Goal: Task Accomplishment & Management: Complete application form

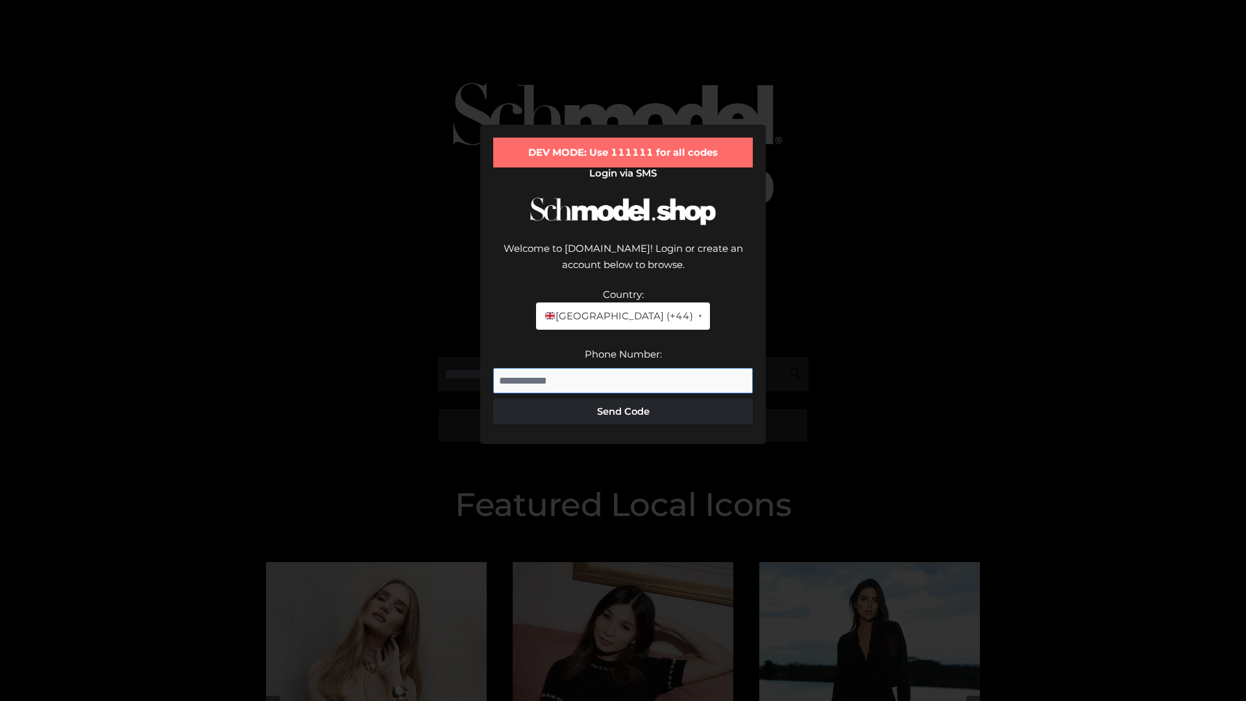
click at [623, 368] on input "Phone Number:" at bounding box center [623, 381] width 260 height 26
type input "**********"
click at [623, 398] on button "Send Code" at bounding box center [623, 411] width 260 height 26
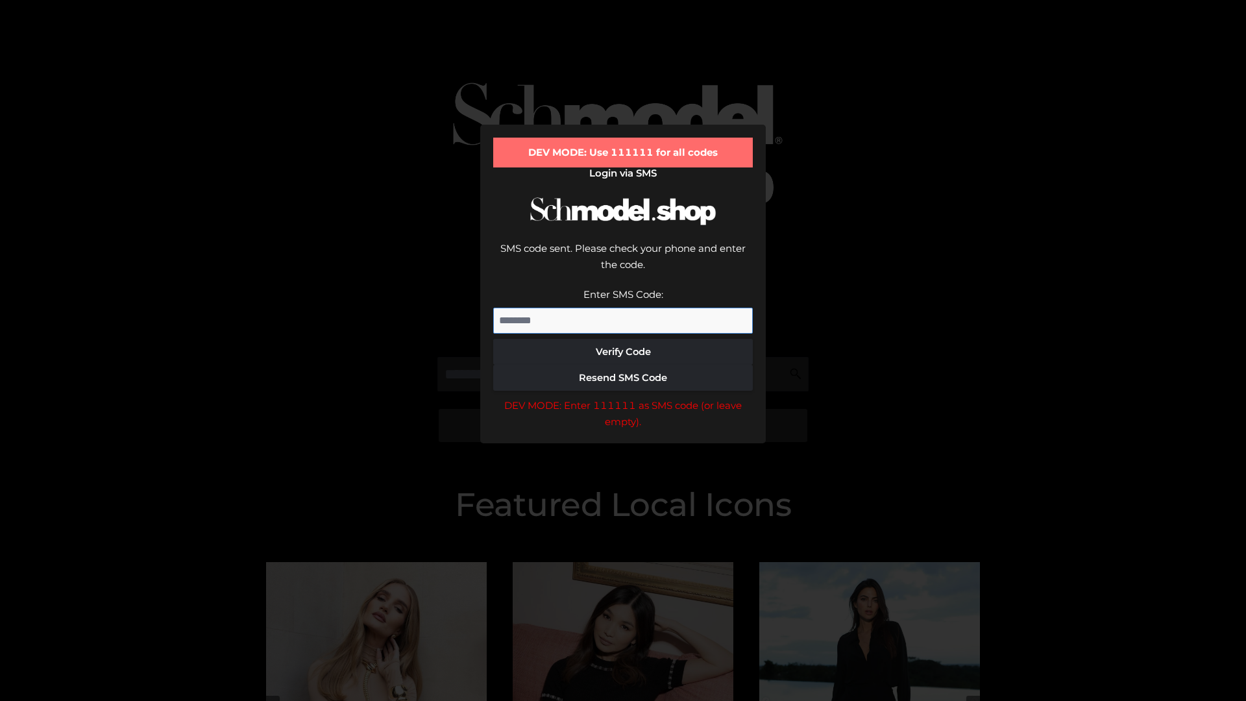
click at [623, 308] on input "Enter SMS Code:" at bounding box center [623, 321] width 260 height 26
type input "******"
click at [623, 339] on button "Verify Code" at bounding box center [623, 352] width 260 height 26
click at [623, 397] on div "DEV MODE: Enter 111111 as SMS code (or leave empty)." at bounding box center [623, 413] width 260 height 33
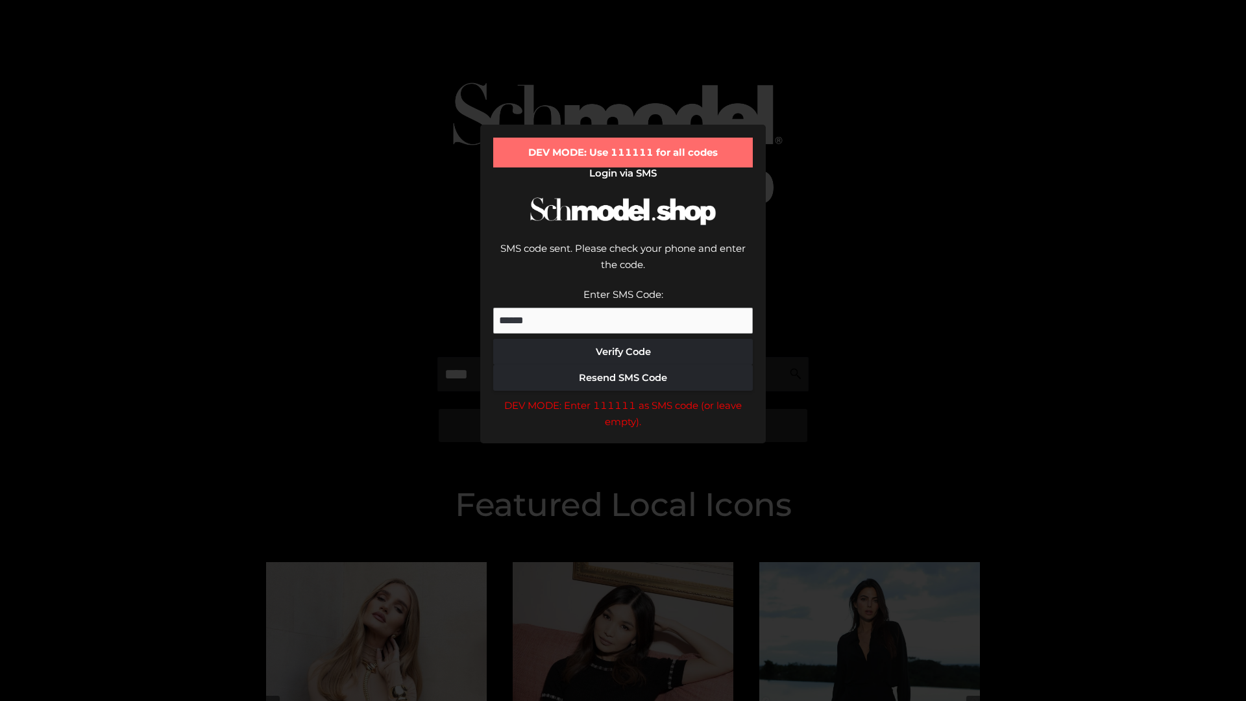
click at [623, 397] on div "DEV MODE: Enter 111111 as SMS code (or leave empty)." at bounding box center [623, 413] width 260 height 33
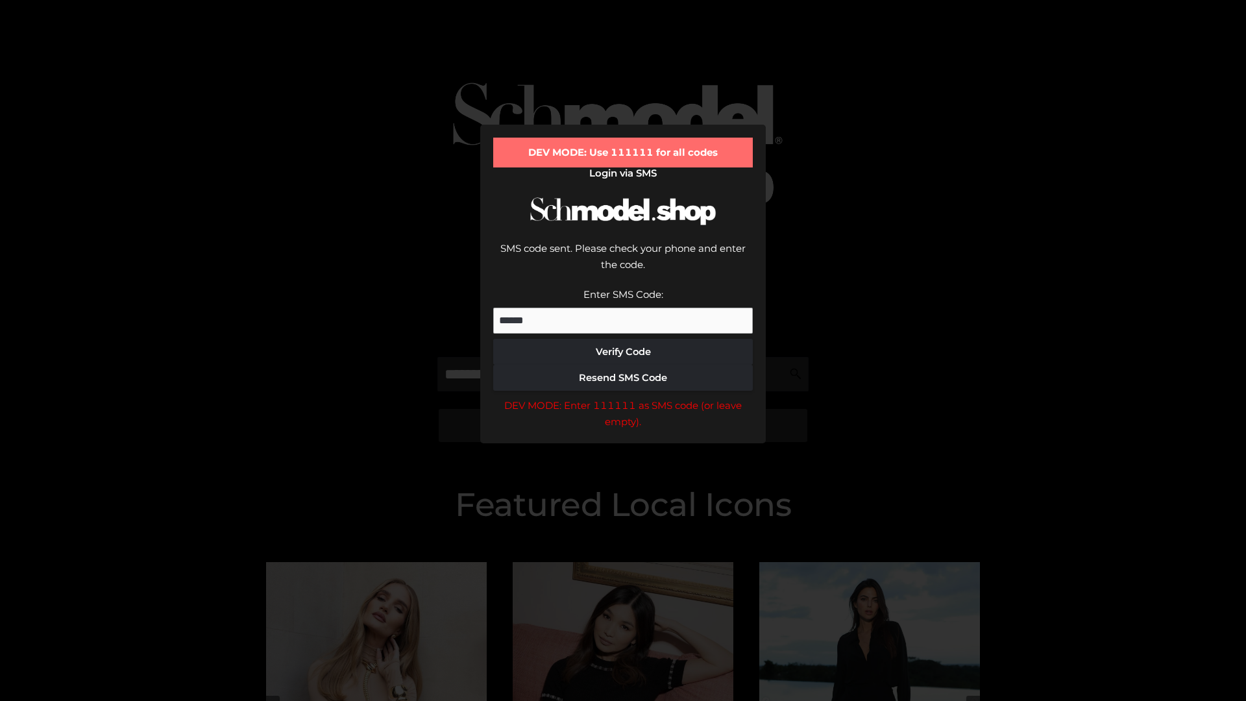
click at [623, 397] on div "DEV MODE: Enter 111111 as SMS code (or leave empty)." at bounding box center [623, 413] width 260 height 33
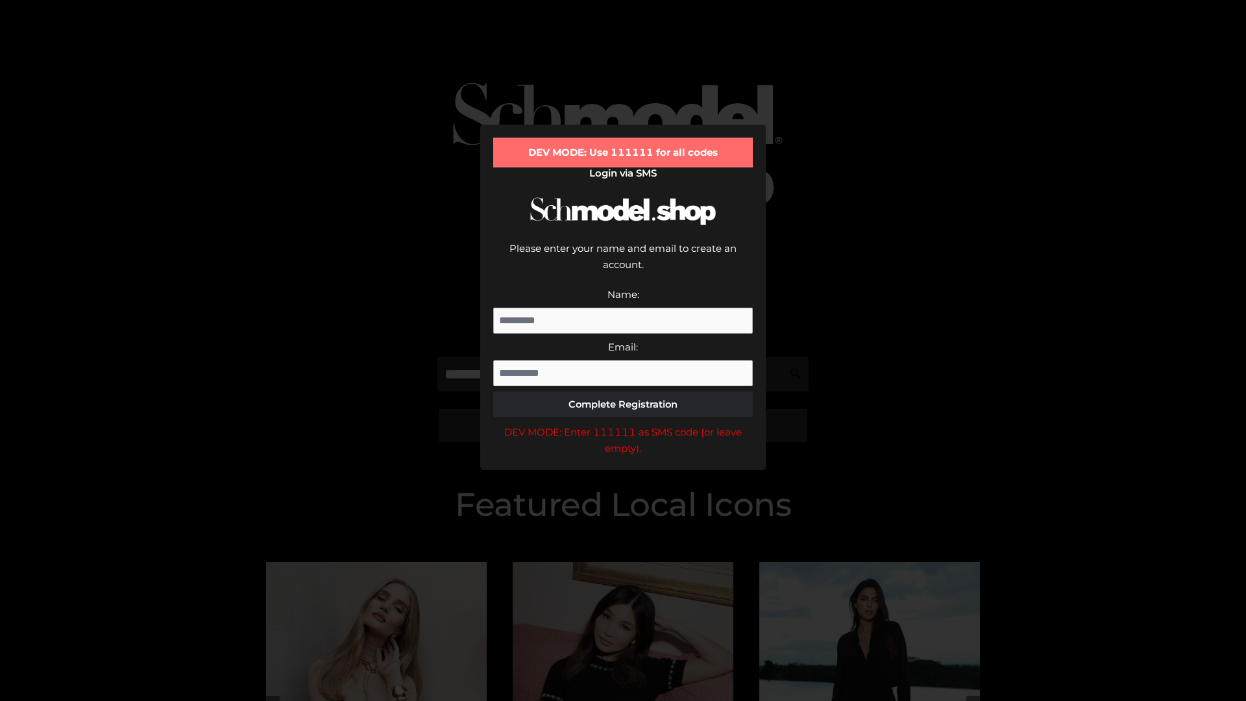
click at [623, 424] on div "DEV MODE: Enter 111111 as SMS code (or leave empty)." at bounding box center [623, 440] width 260 height 33
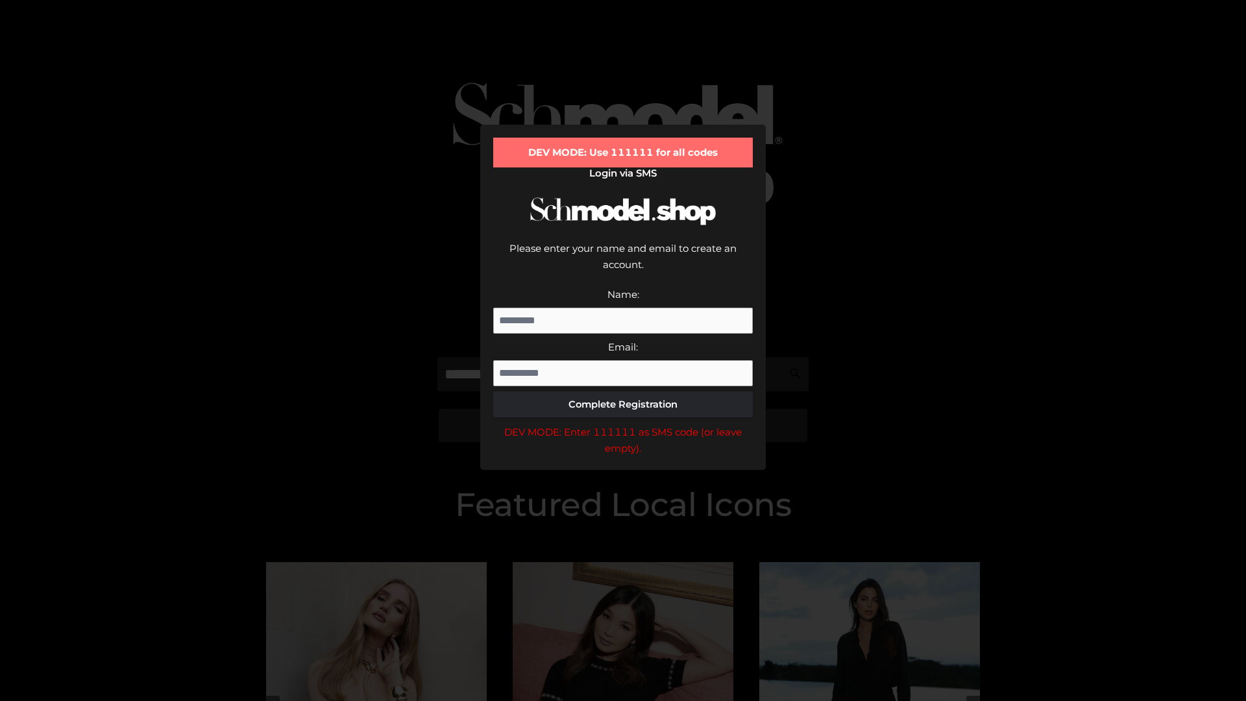
click at [623, 424] on div "DEV MODE: Enter 111111 as SMS code (or leave empty)." at bounding box center [623, 440] width 260 height 33
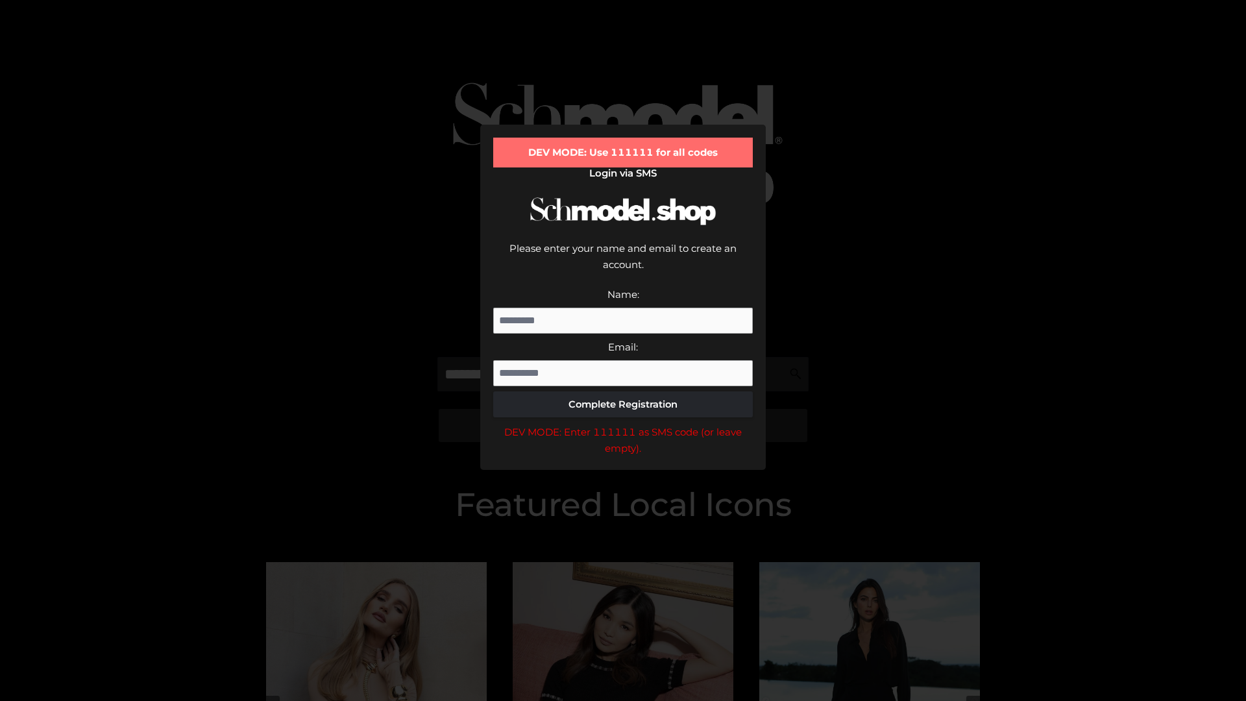
click at [623, 424] on div "DEV MODE: Enter 111111 as SMS code (or leave empty)." at bounding box center [623, 440] width 260 height 33
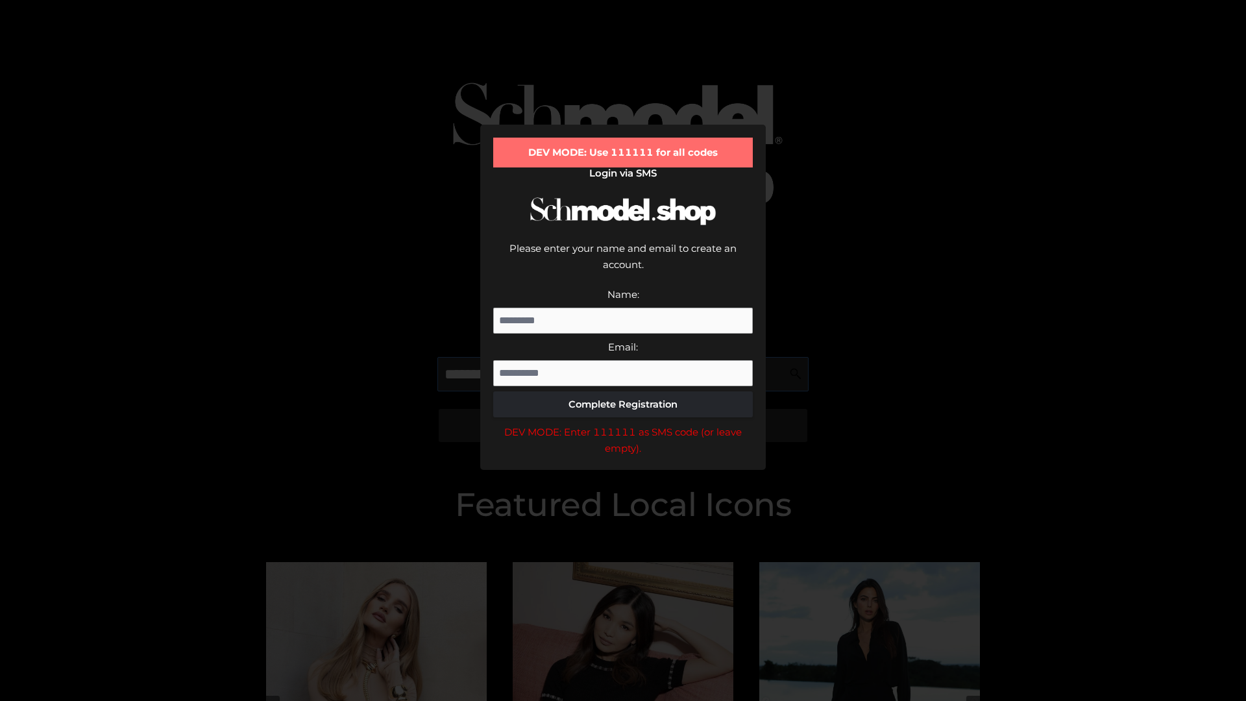
scroll to position [0, 19]
click at [623, 424] on div "DEV MODE: Enter 111111 as SMS code (or leave empty)." at bounding box center [623, 440] width 260 height 33
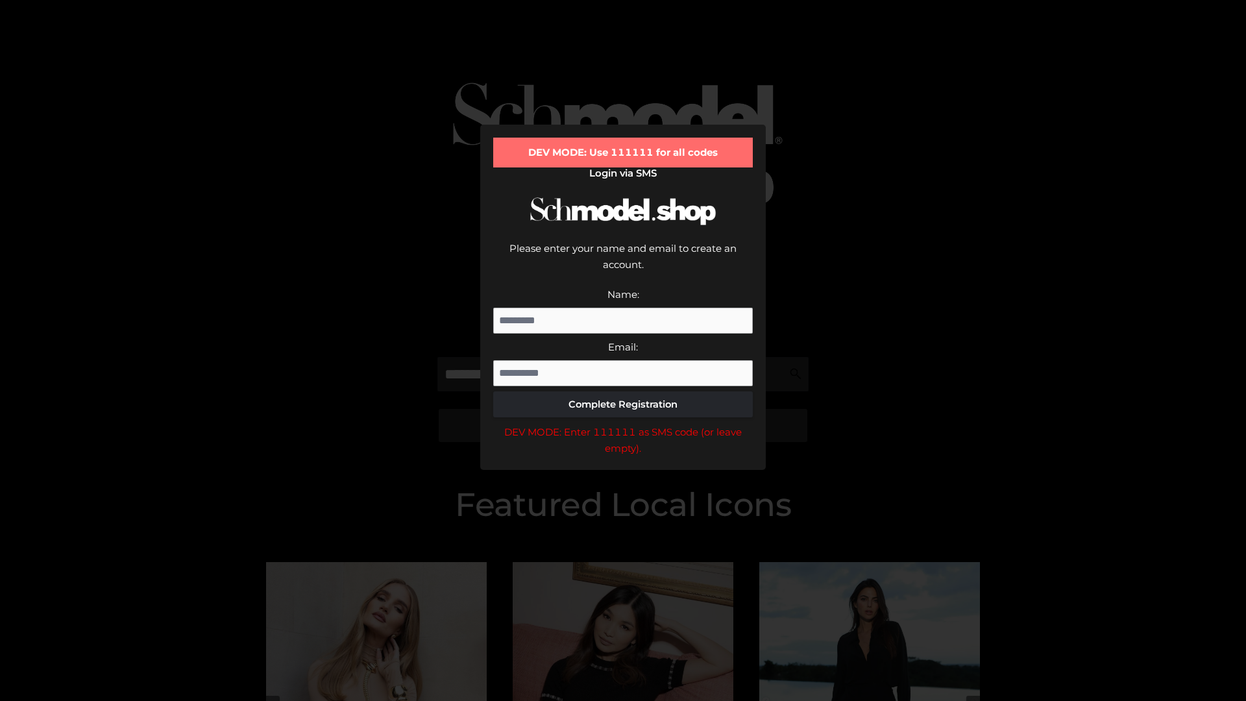
click at [623, 424] on div "DEV MODE: Enter 111111 as SMS code (or leave empty)." at bounding box center [623, 440] width 260 height 33
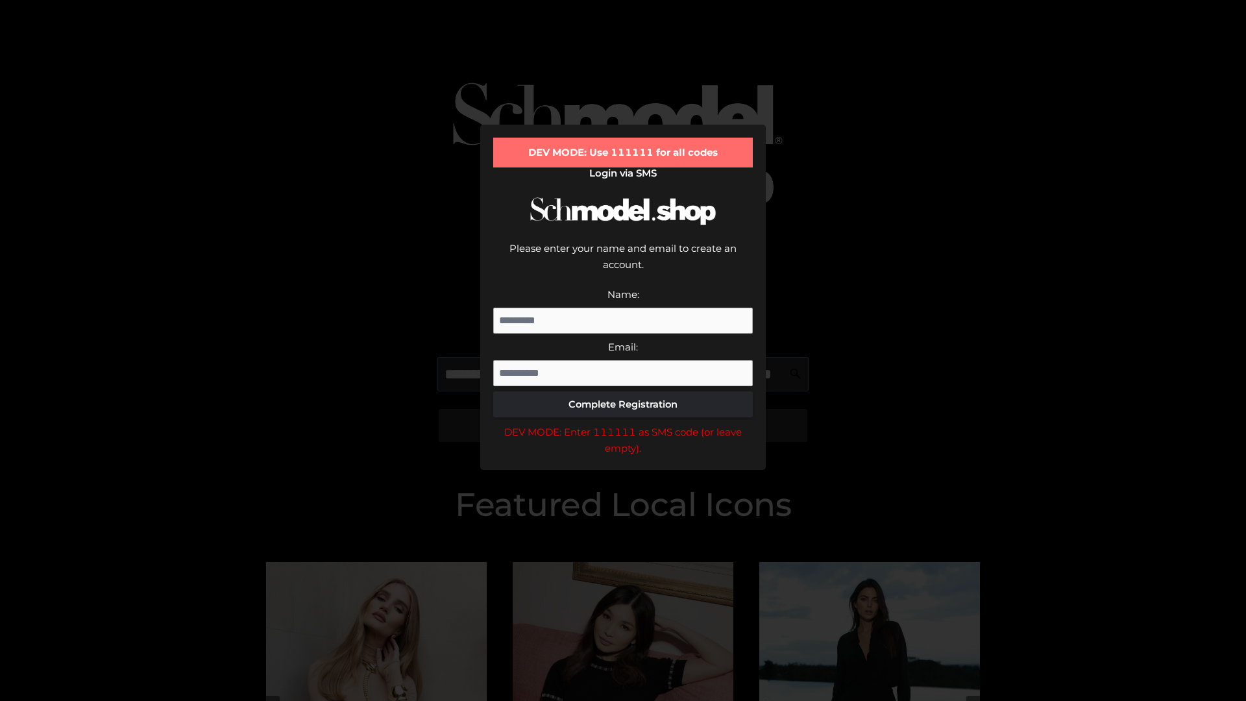
scroll to position [0, 95]
click at [623, 424] on div "DEV MODE: Enter 111111 as SMS code (or leave empty)." at bounding box center [623, 440] width 260 height 33
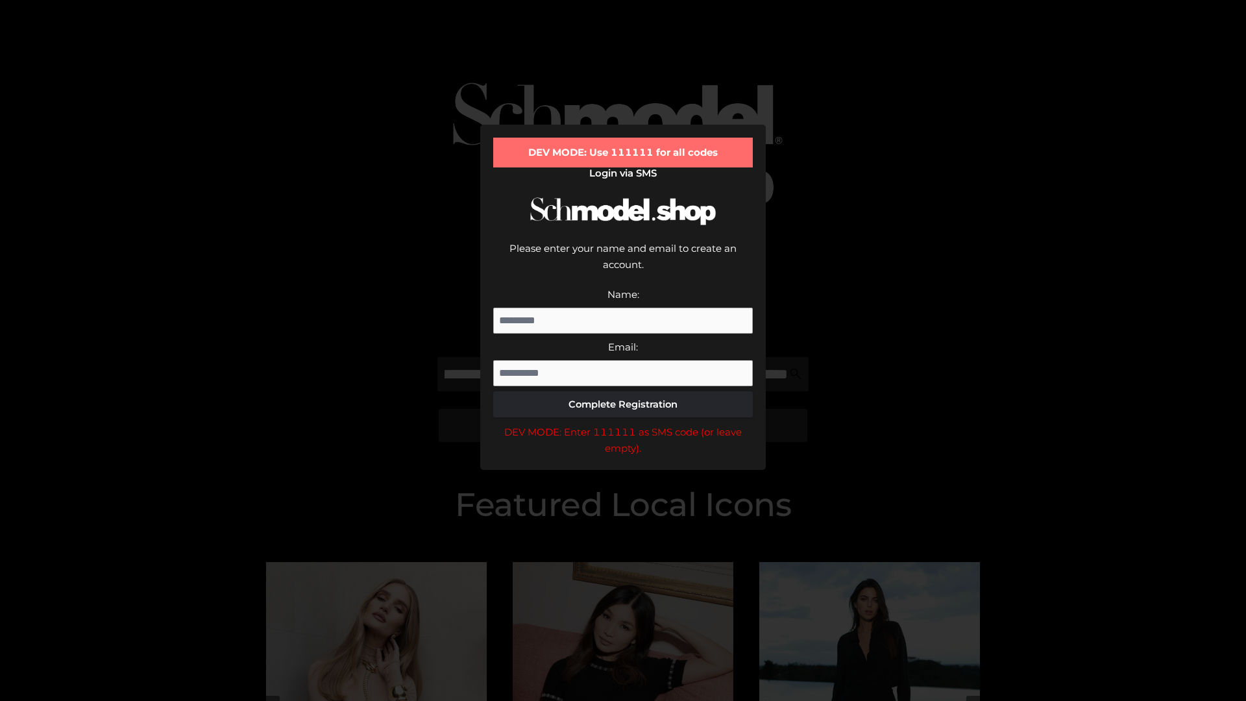
click at [623, 424] on div "DEV MODE: Enter 111111 as SMS code (or leave empty)." at bounding box center [623, 440] width 260 height 33
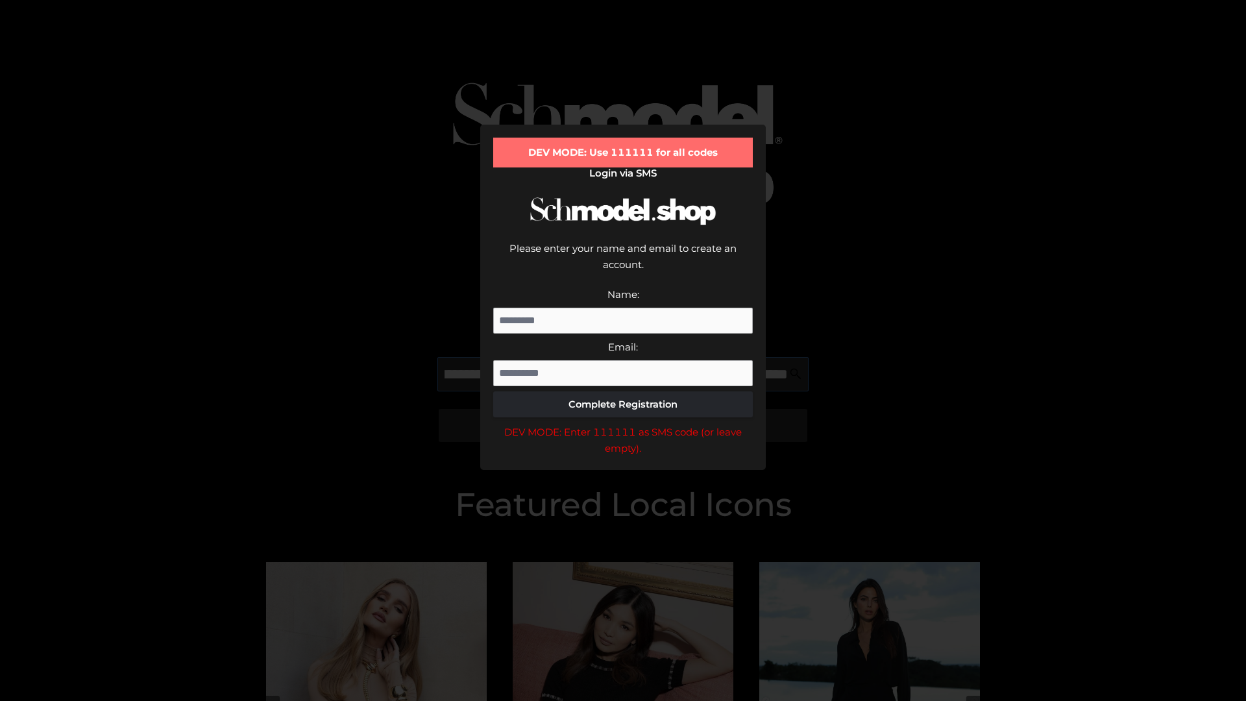
scroll to position [0, 173]
click at [623, 424] on div "DEV MODE: Enter 111111 as SMS code (or leave empty)." at bounding box center [623, 440] width 260 height 33
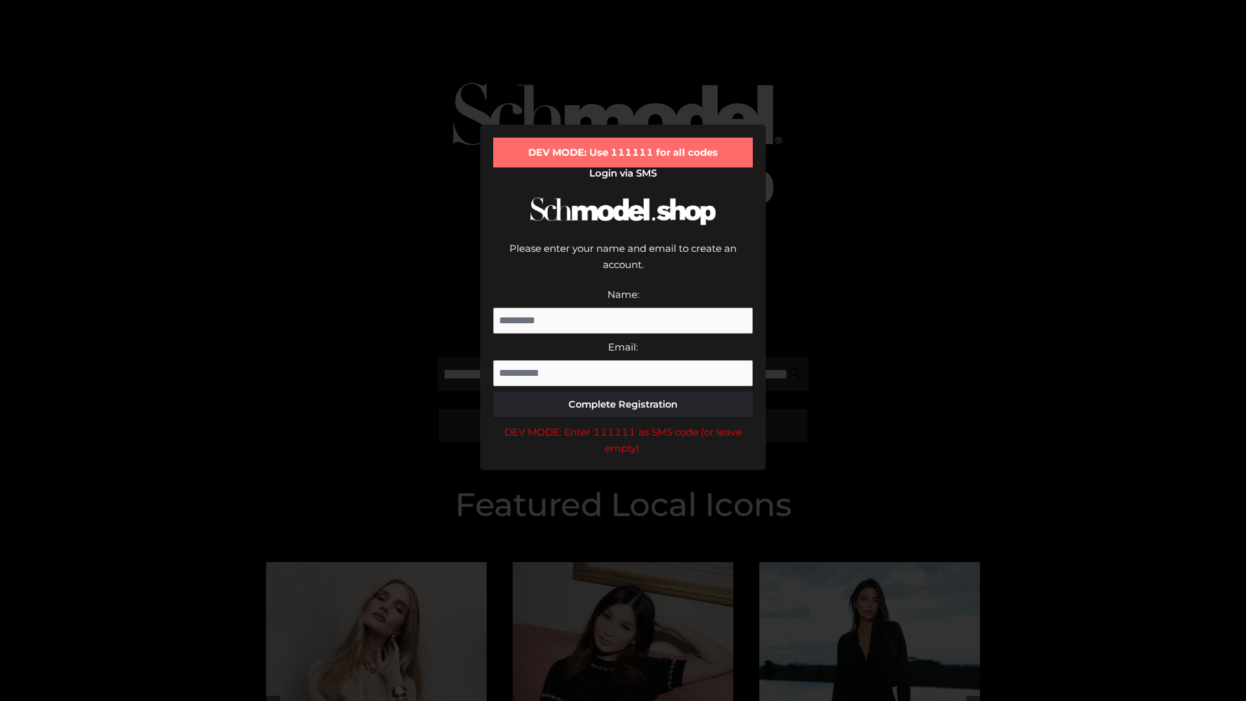
click at [623, 424] on div "DEV MODE: Enter 111111 as SMS code (or leave empty)." at bounding box center [623, 440] width 260 height 33
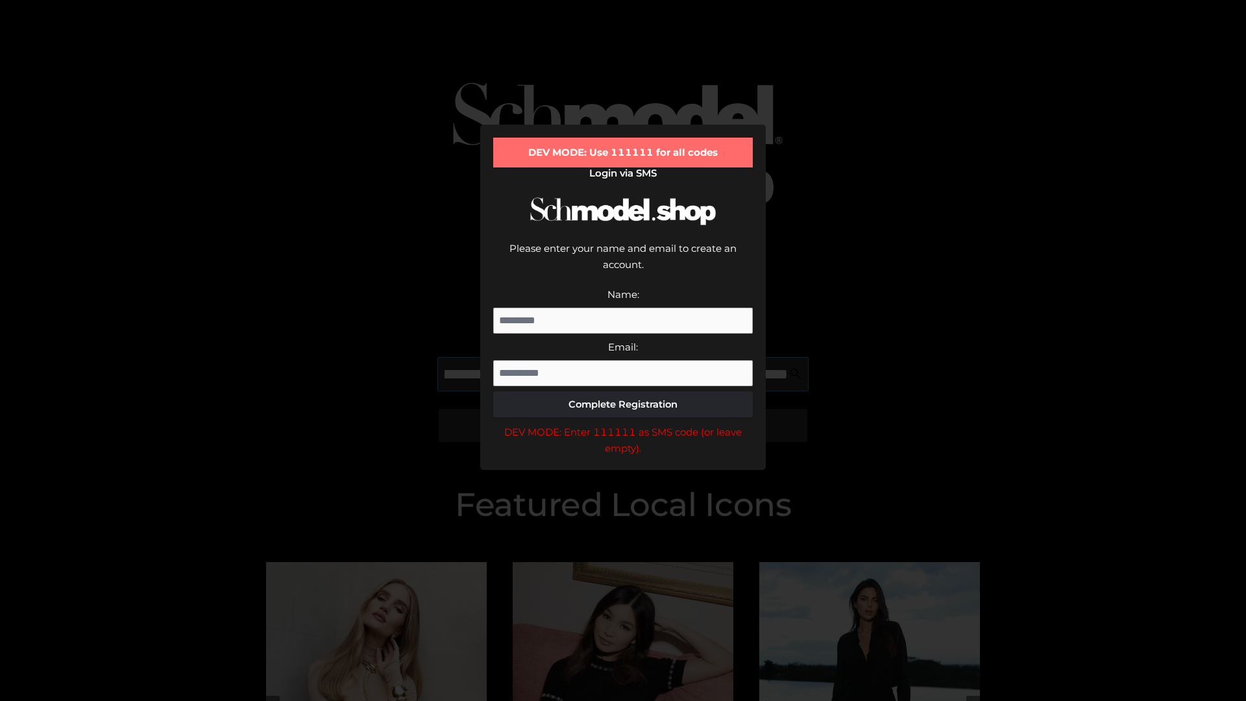
scroll to position [0, 254]
click at [623, 424] on div "DEV MODE: Enter 111111 as SMS code (or leave empty)." at bounding box center [623, 440] width 260 height 33
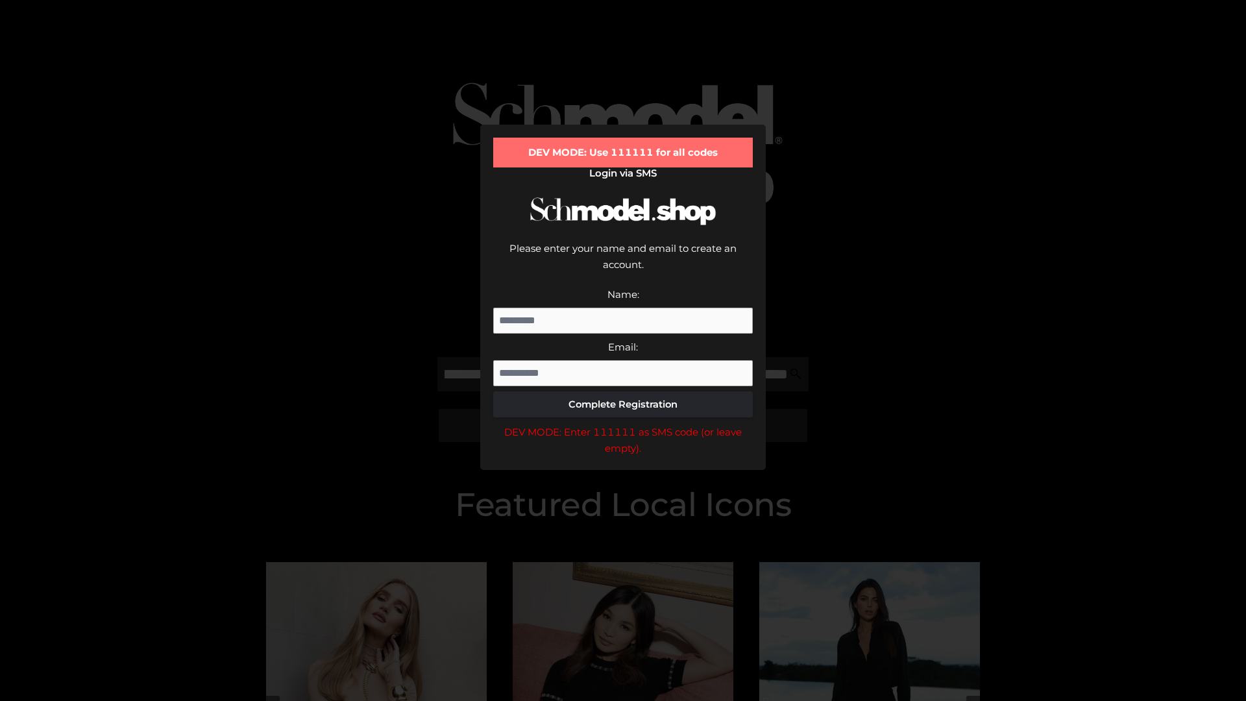
click at [623, 424] on div "DEV MODE: Enter 111111 as SMS code (or leave empty)." at bounding box center [623, 440] width 260 height 33
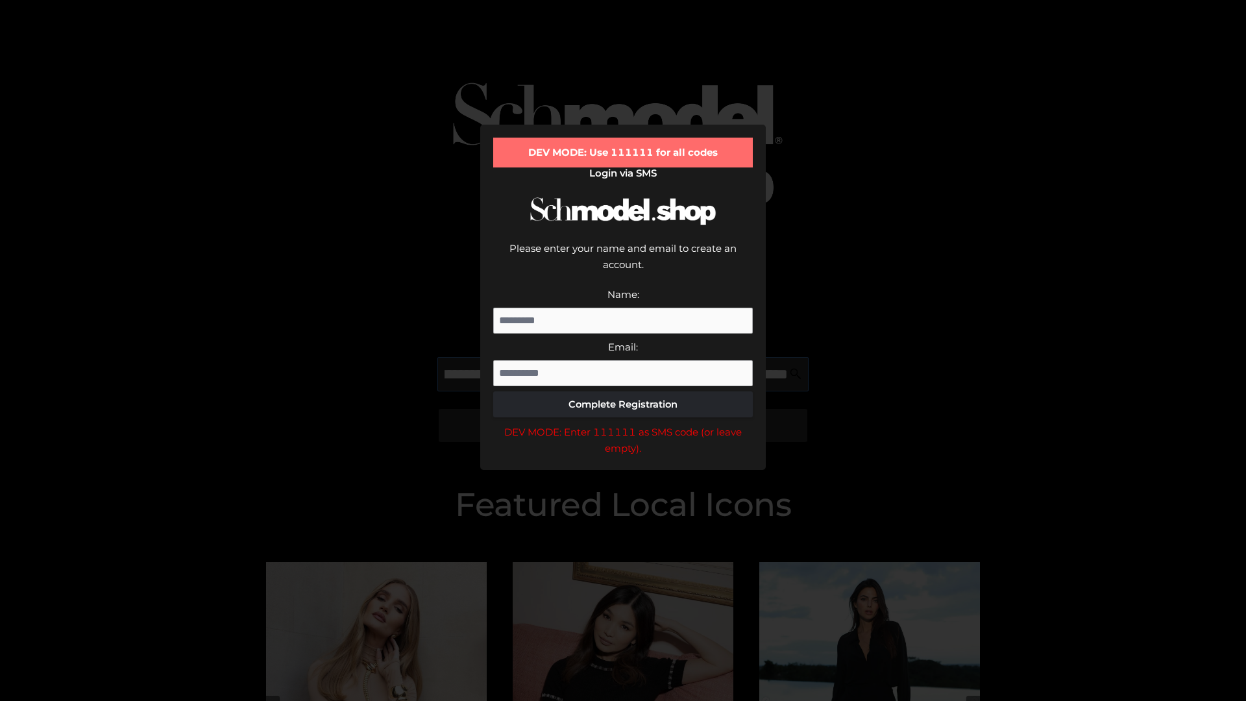
scroll to position [0, 330]
click at [623, 424] on div "DEV MODE: Enter 111111 as SMS code (or leave empty)." at bounding box center [623, 440] width 260 height 33
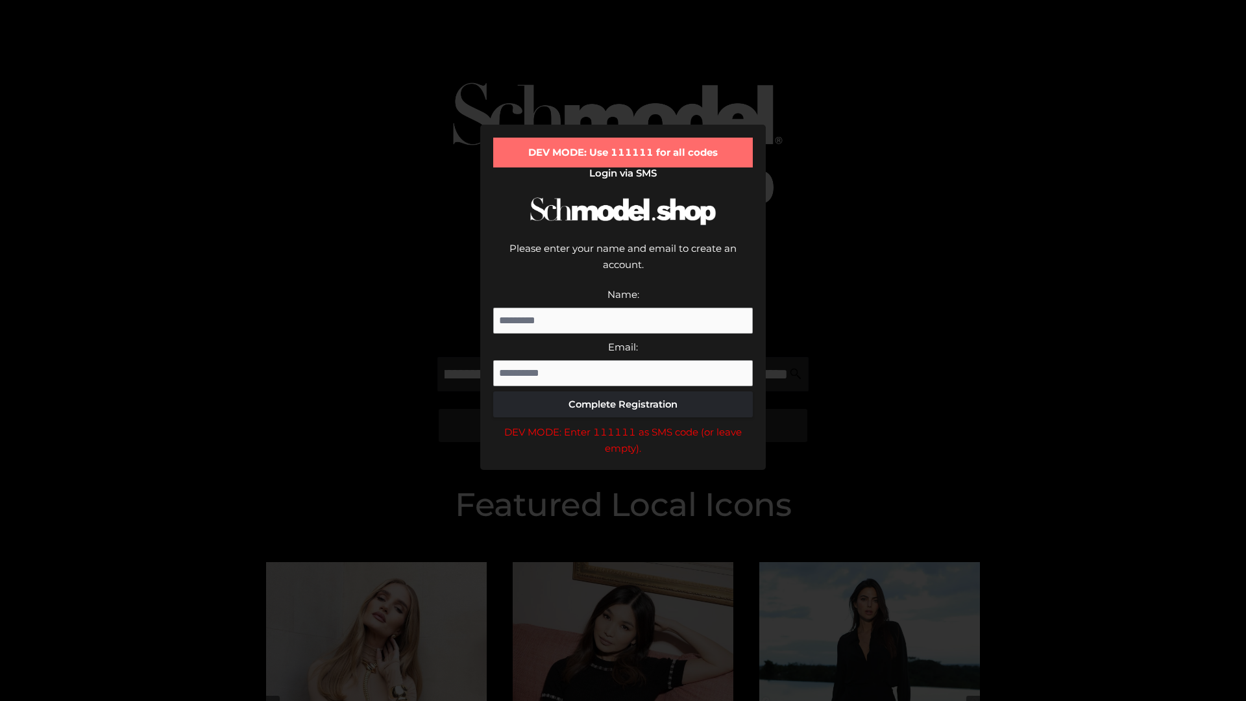
click at [623, 424] on div "DEV MODE: Enter 111111 as SMS code (or leave empty)." at bounding box center [623, 440] width 260 height 33
type input "**********"
